Goal: Check status

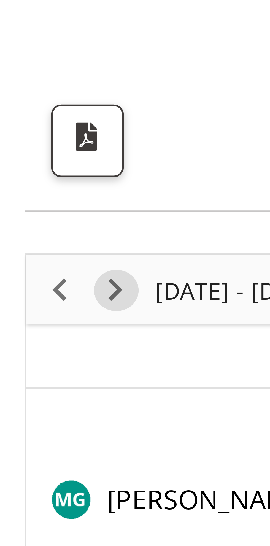
click at [20, 85] on span "Next" at bounding box center [19, 84] width 7 height 7
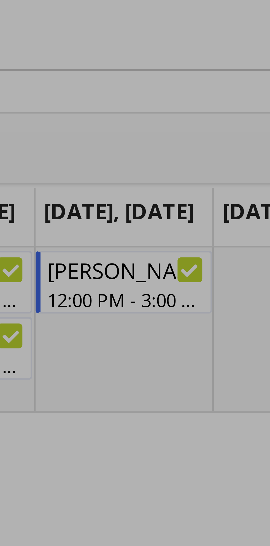
click at [195, 137] on div at bounding box center [135, 273] width 270 height 546
